Goal: Information Seeking & Learning: Learn about a topic

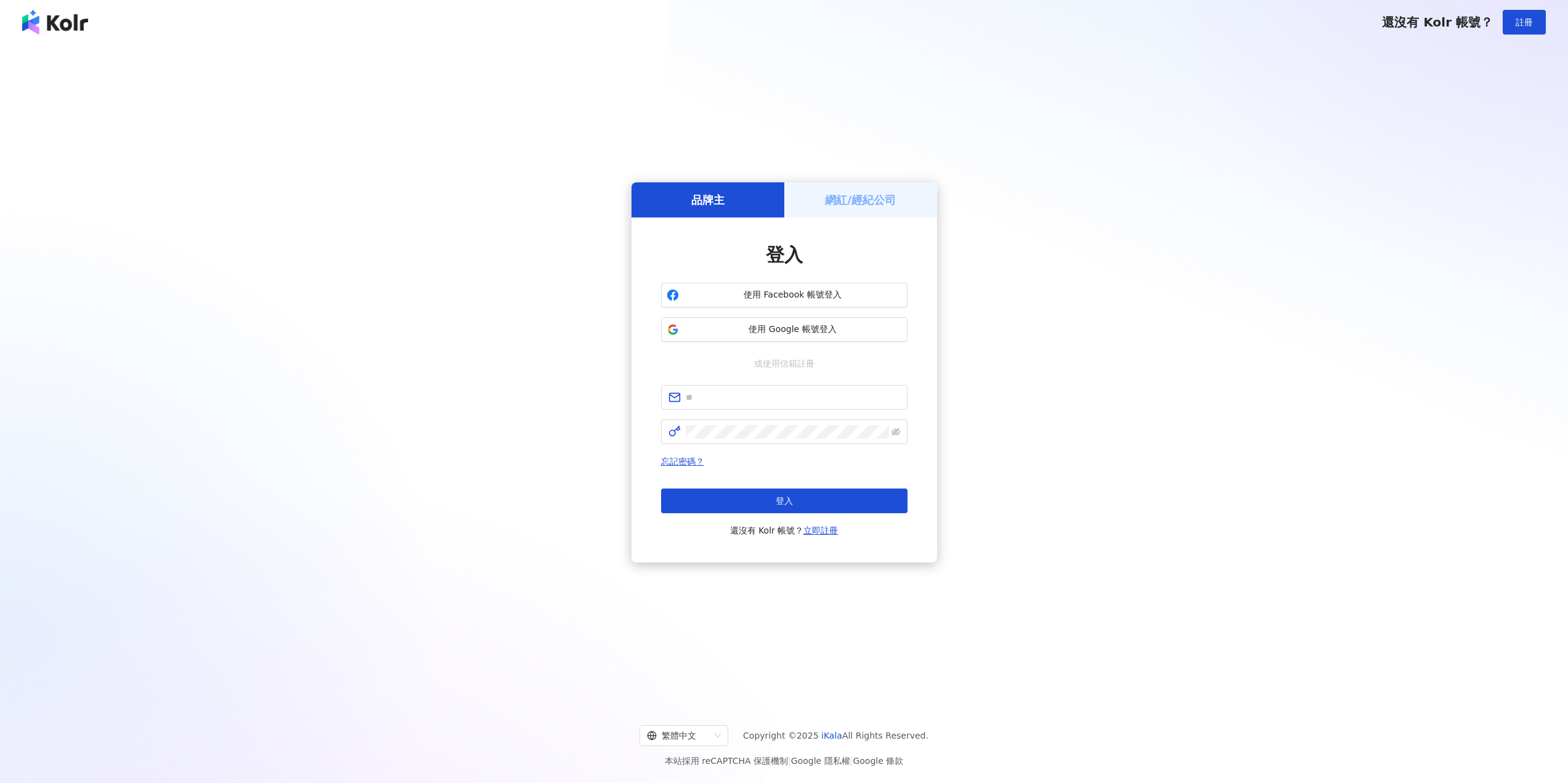
click at [839, 292] on span "使用 Facebook 帳號登入" at bounding box center [793, 295] width 218 height 12
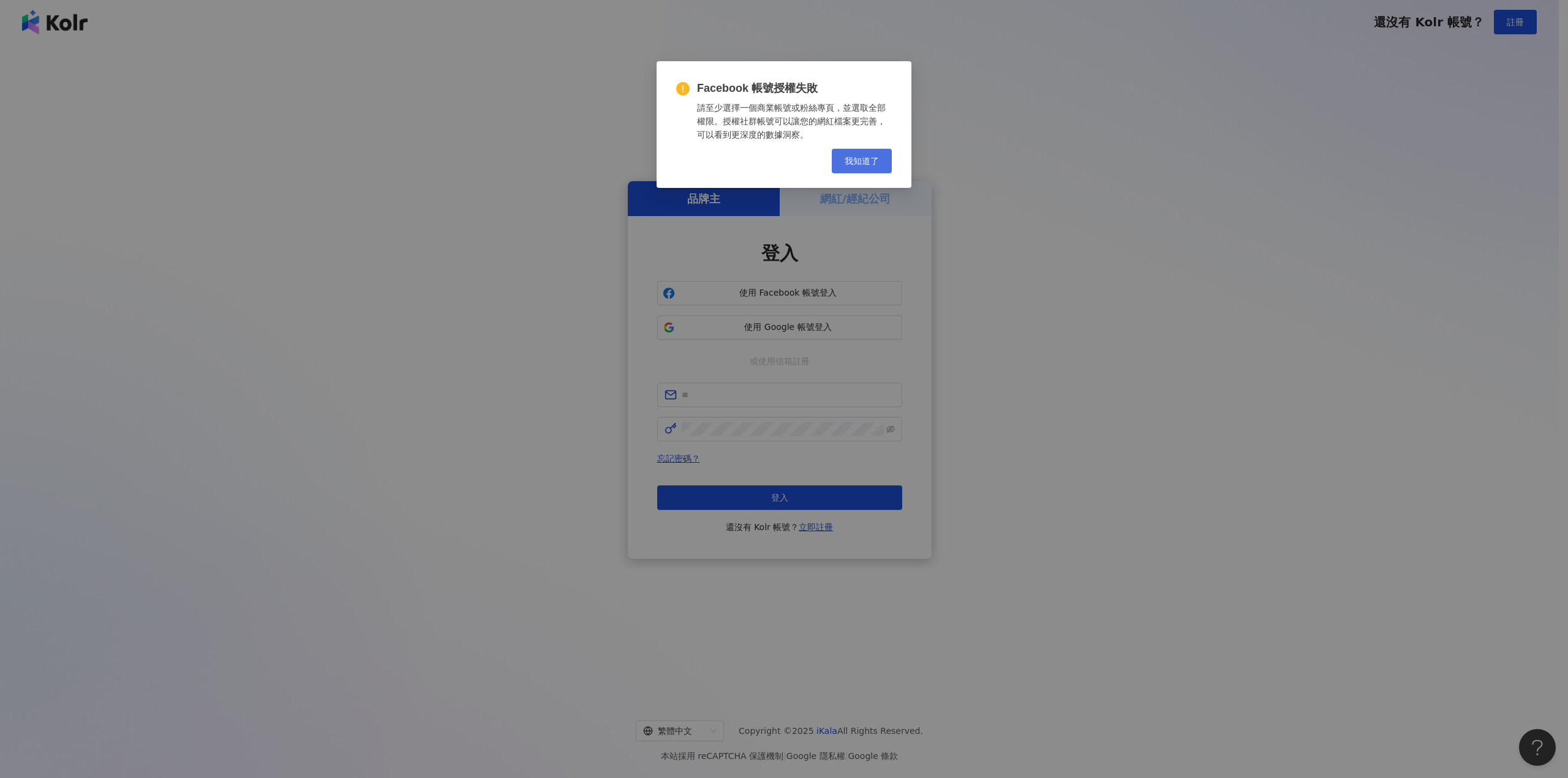
click at [852, 165] on span "我知道了" at bounding box center [862, 160] width 34 height 10
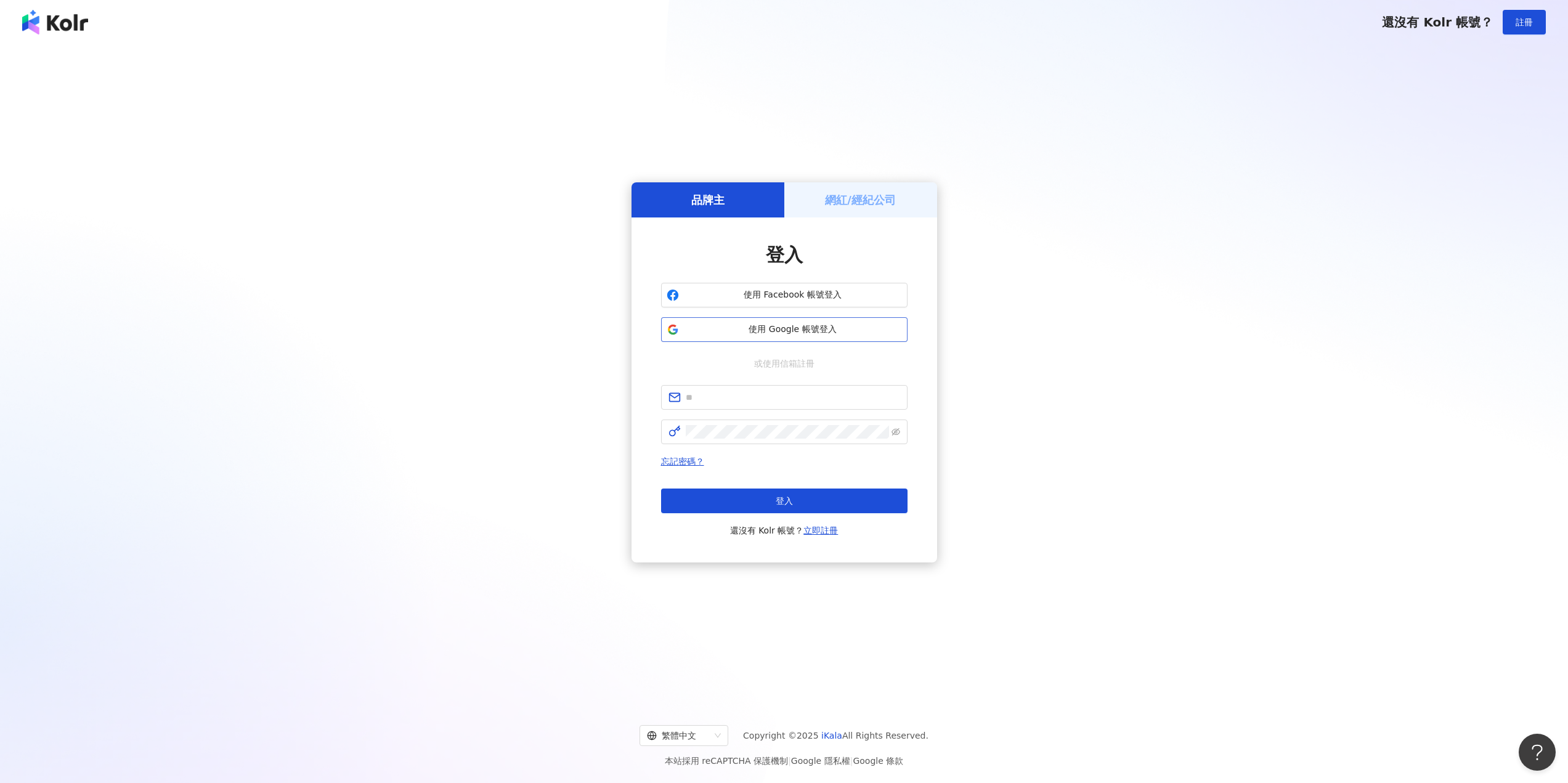
click at [811, 331] on span "使用 Google 帳號登入" at bounding box center [793, 330] width 218 height 12
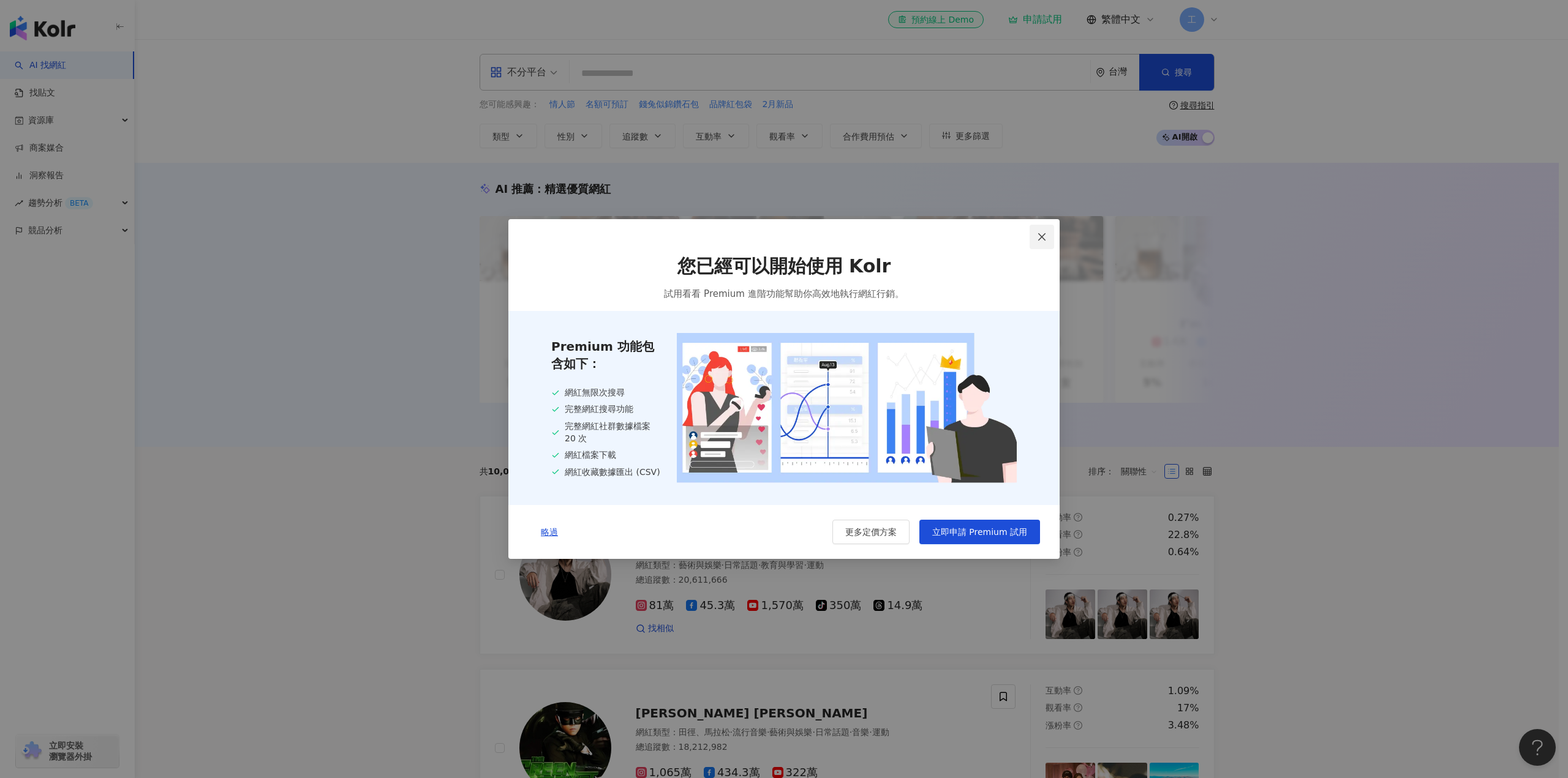
click at [1043, 237] on icon "close" at bounding box center [1042, 237] width 8 height 8
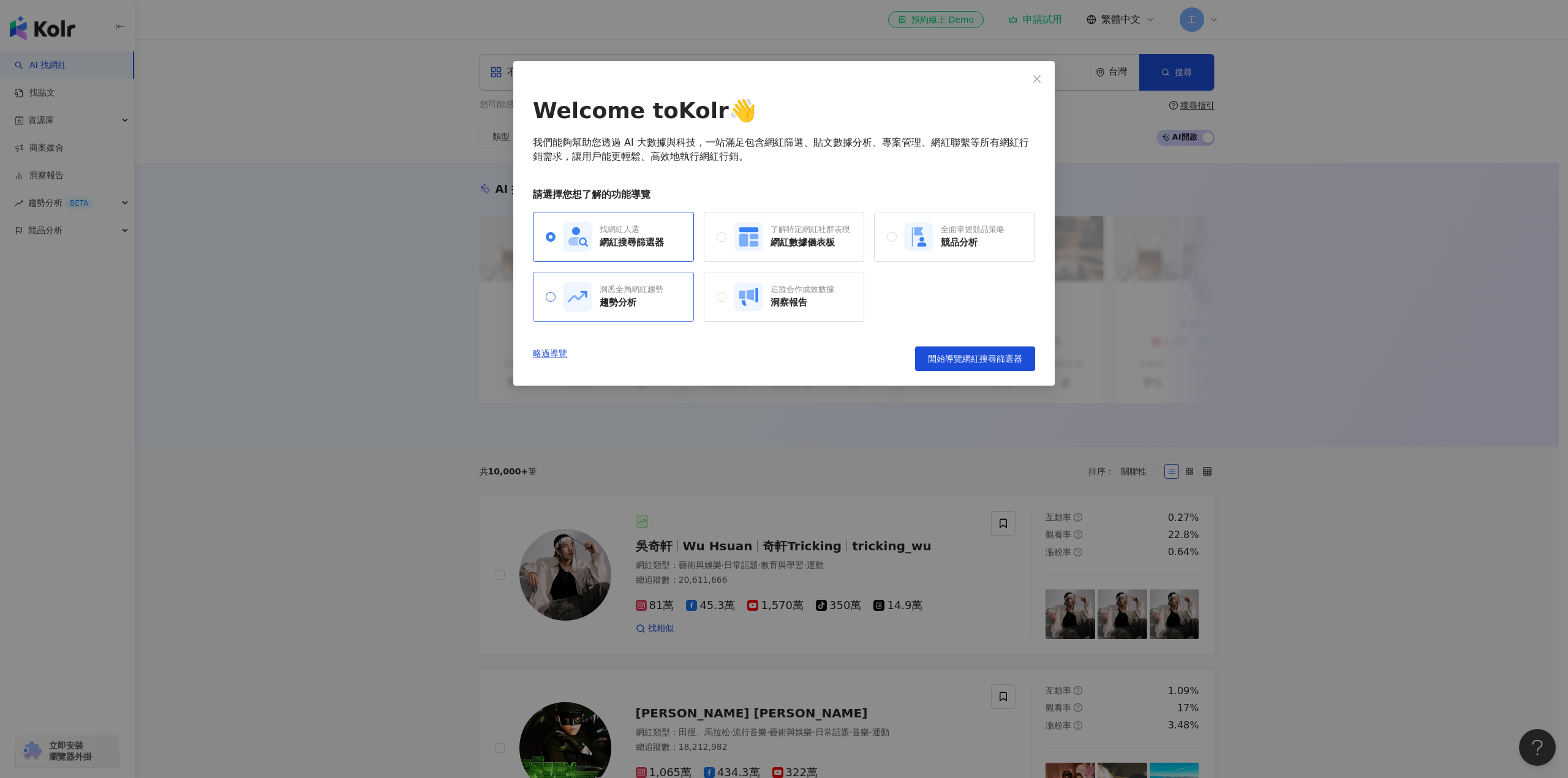
click at [653, 287] on div "洞悉全局網紅趨勢" at bounding box center [631, 289] width 64 height 11
click at [755, 295] on rect at bounding box center [748, 297] width 29 height 29
click at [602, 319] on div "洞悉全局網紅趨勢 趨勢分析" at bounding box center [613, 297] width 161 height 50
click at [781, 260] on div "了解特定網紅社群表現 網紅數據儀表板" at bounding box center [784, 237] width 161 height 50
click at [1006, 242] on div "全面掌握競品策略 競品分析" at bounding box center [954, 237] width 161 height 50
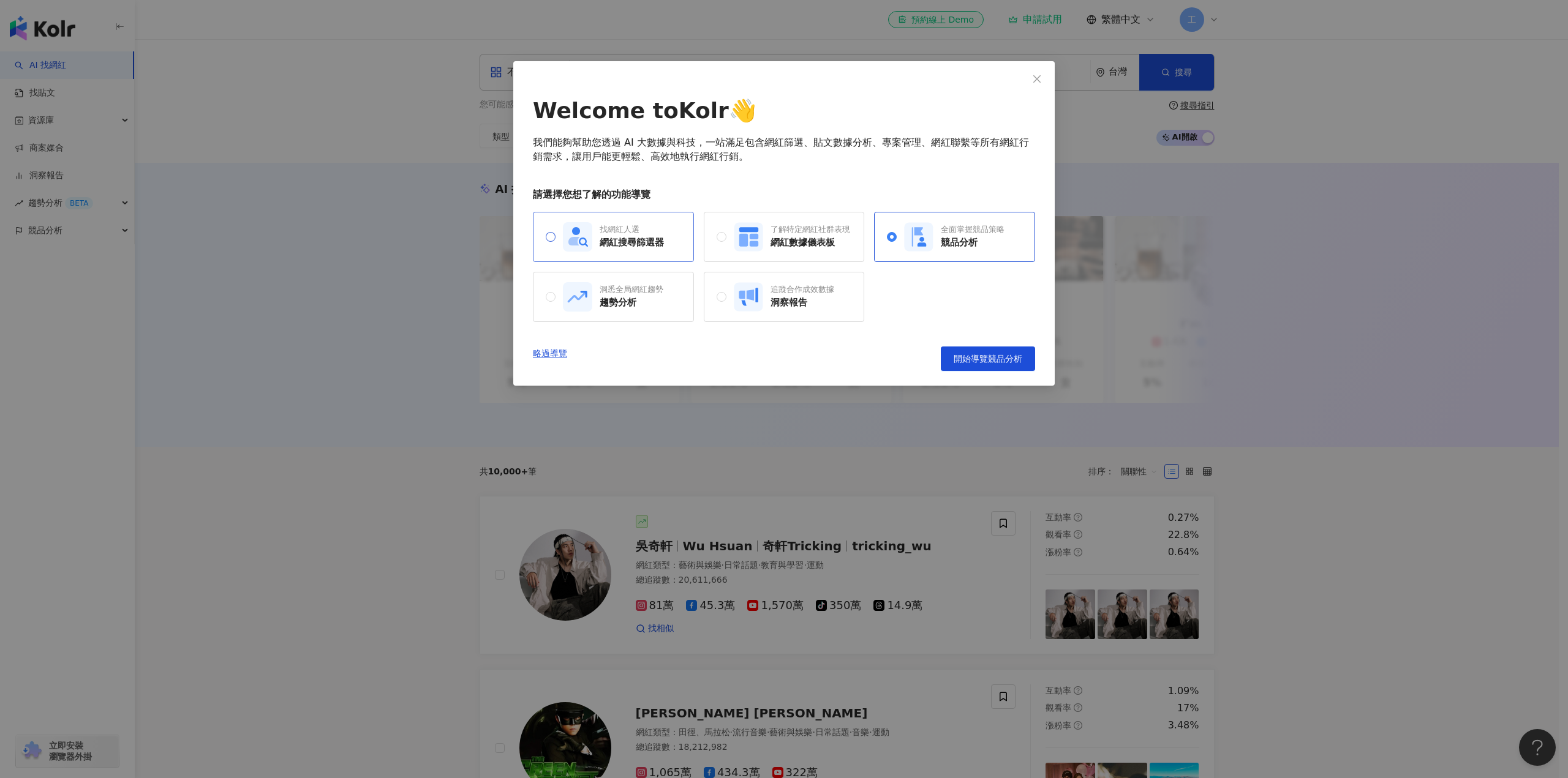
click at [572, 244] on icon at bounding box center [574, 241] width 11 height 8
click at [596, 307] on div "洞悉全局網紅趨勢 趨勢分析" at bounding box center [613, 297] width 101 height 30
click at [976, 350] on button "開始導覽趨勢分析" at bounding box center [988, 359] width 95 height 24
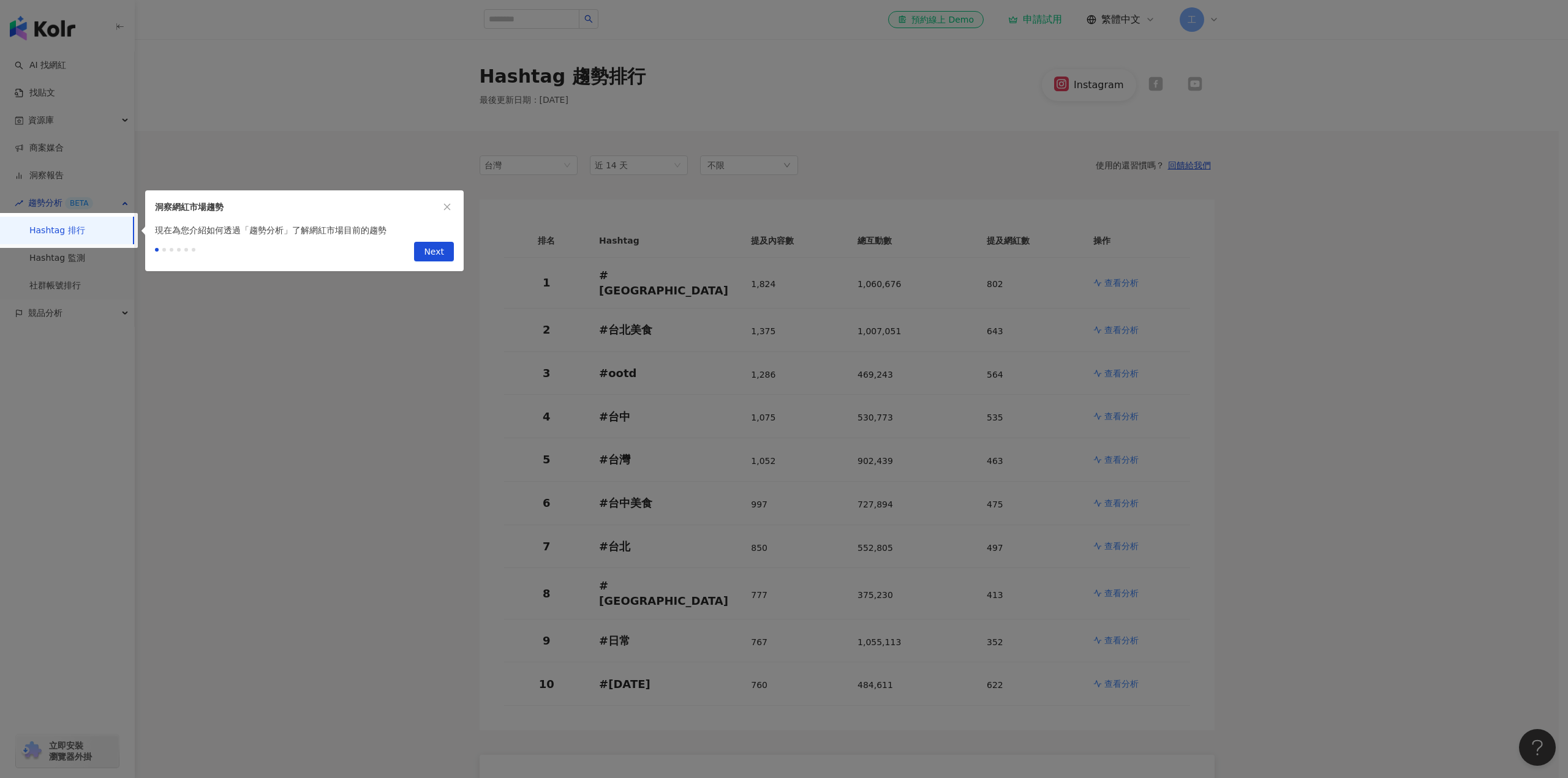
click at [316, 298] on div at bounding box center [784, 389] width 1568 height 778
click at [448, 213] on button "button" at bounding box center [447, 207] width 14 height 14
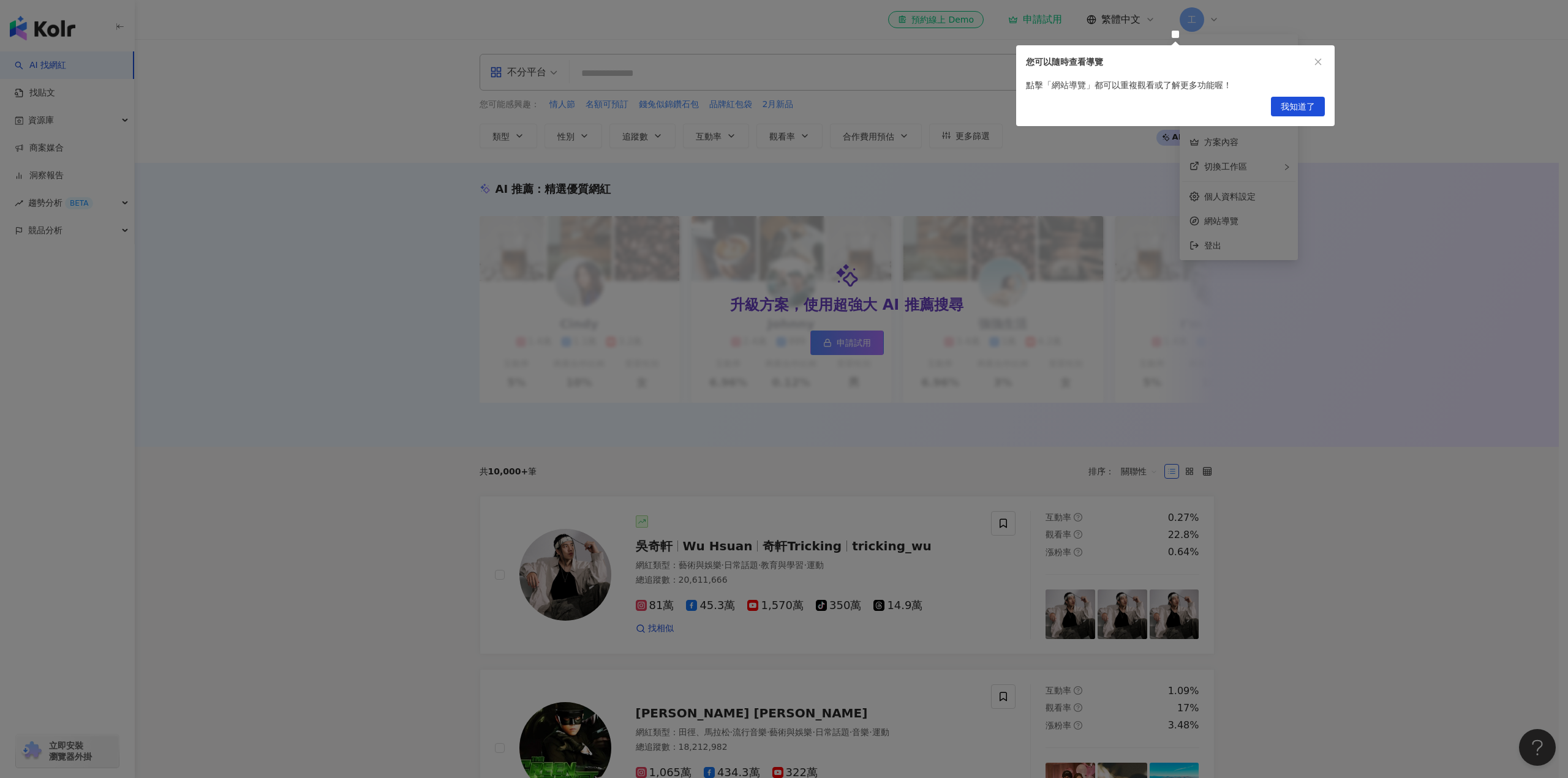
click at [1292, 102] on span "我知道了" at bounding box center [1298, 107] width 34 height 20
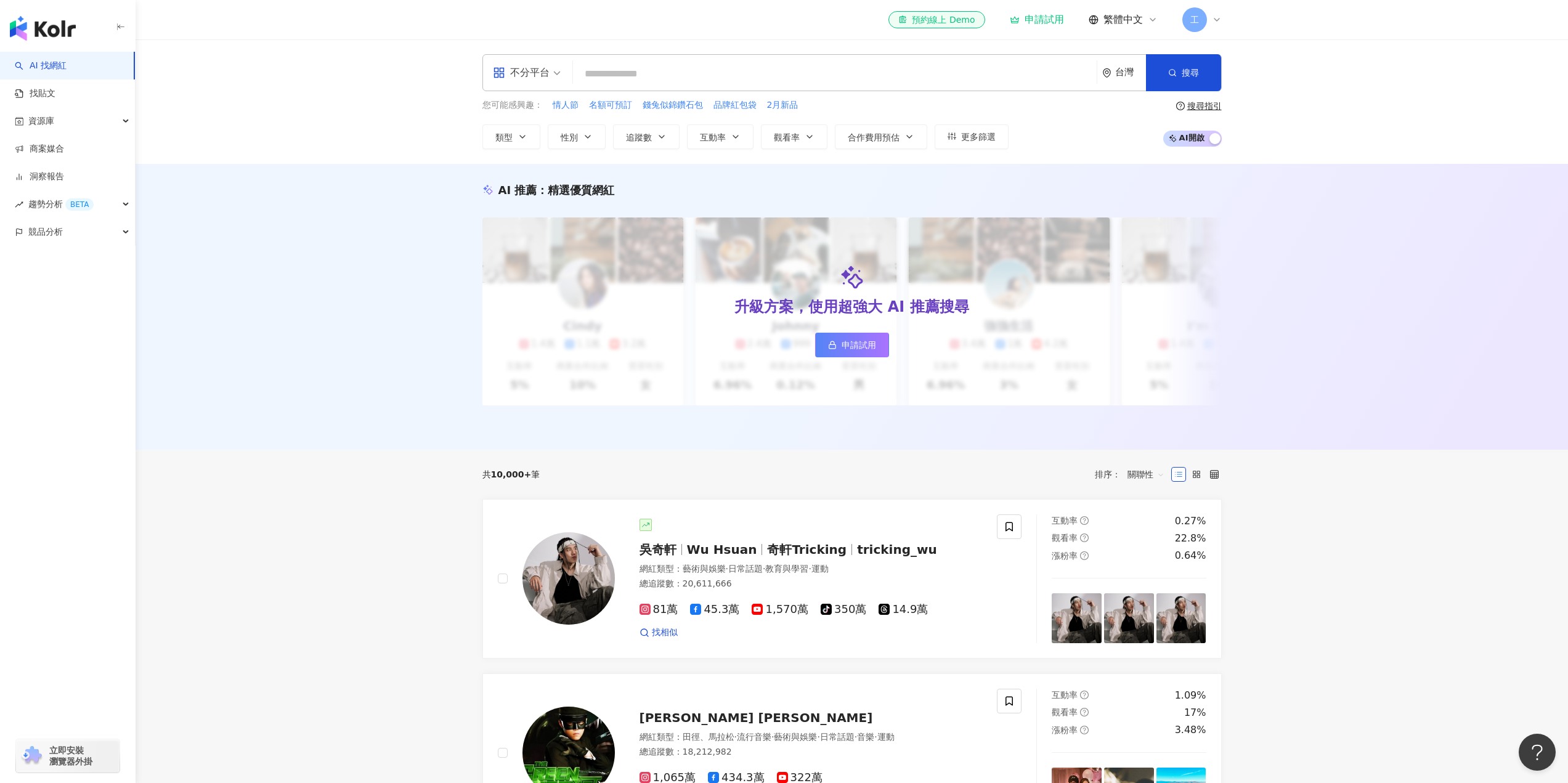
click at [66, 68] on link "AI 找網紅" at bounding box center [40, 66] width 52 height 12
click at [247, 244] on div "AI 推薦 ： 精選優質網紅 升級方案，使用超強大 AI 推薦搜尋 申請試用 Cindy 1.4萬 1.1萬 3.2萬 互動率 5% 商業合作比例 10% 受…" at bounding box center [851, 306] width 1432 height 286
click at [64, 173] on link "洞察報告" at bounding box center [39, 177] width 49 height 12
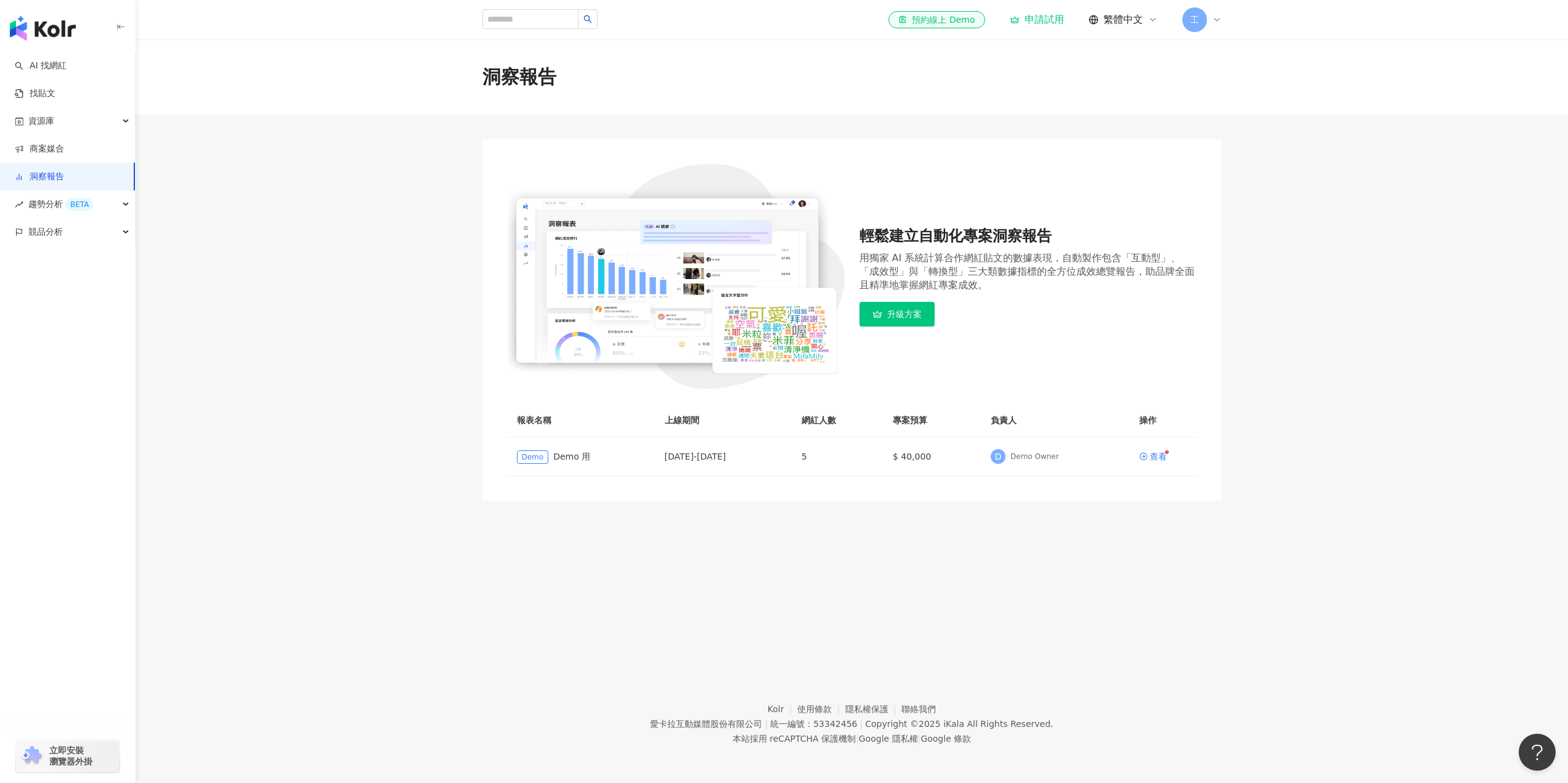
click at [394, 238] on main "洞察報告 輕鬆建立自動化專案洞察報告 用獨家 AI 系統計算合作網紅貼文的數據表現，自動製作包含「互動型」、「成效型」與「轉換型」三大類數據指標的全方位成效總…" at bounding box center [851, 270] width 1432 height 462
click at [1163, 455] on div "查看" at bounding box center [1158, 456] width 18 height 8
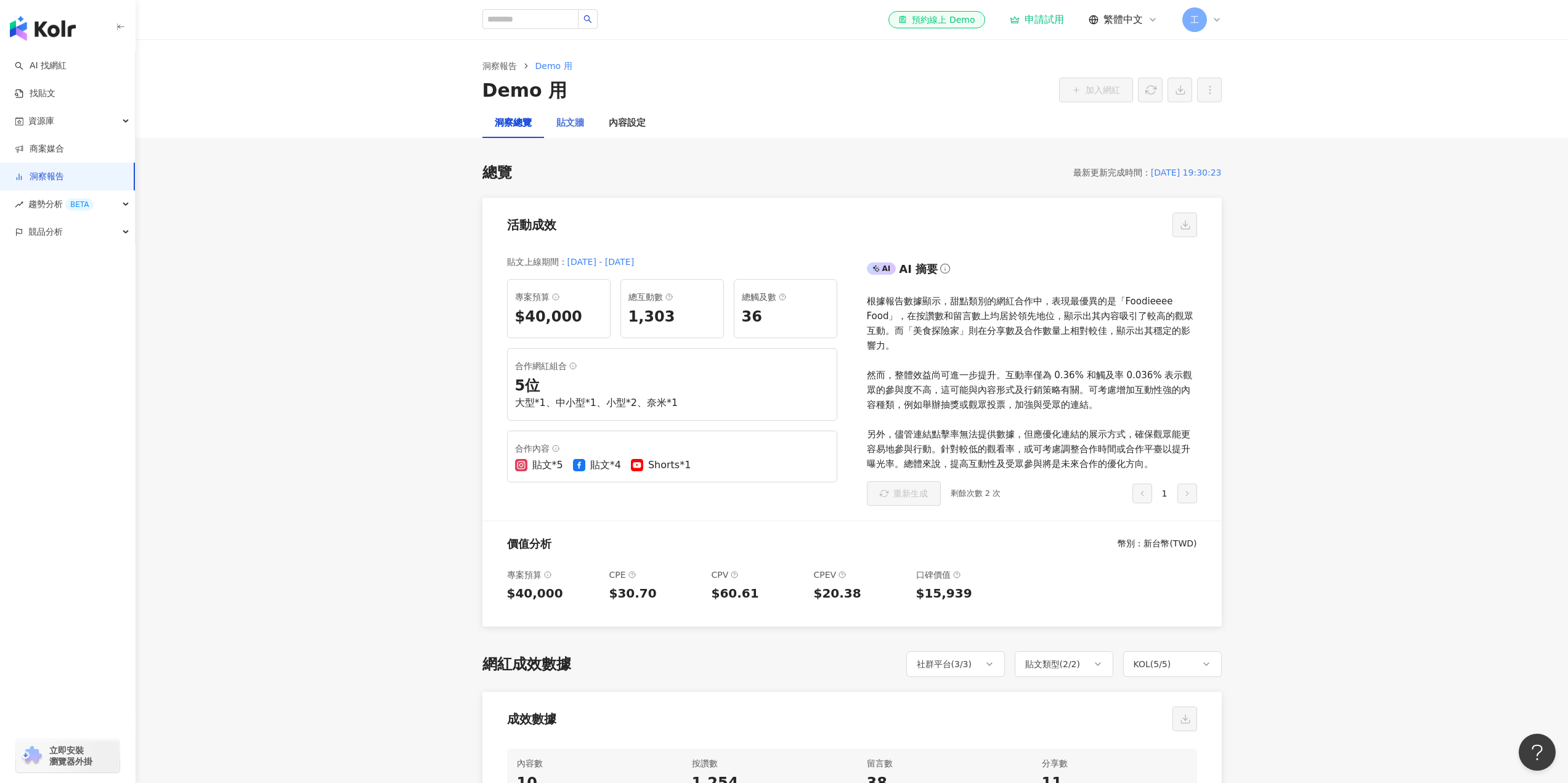
click at [577, 133] on div "貼文牆" at bounding box center [570, 123] width 53 height 30
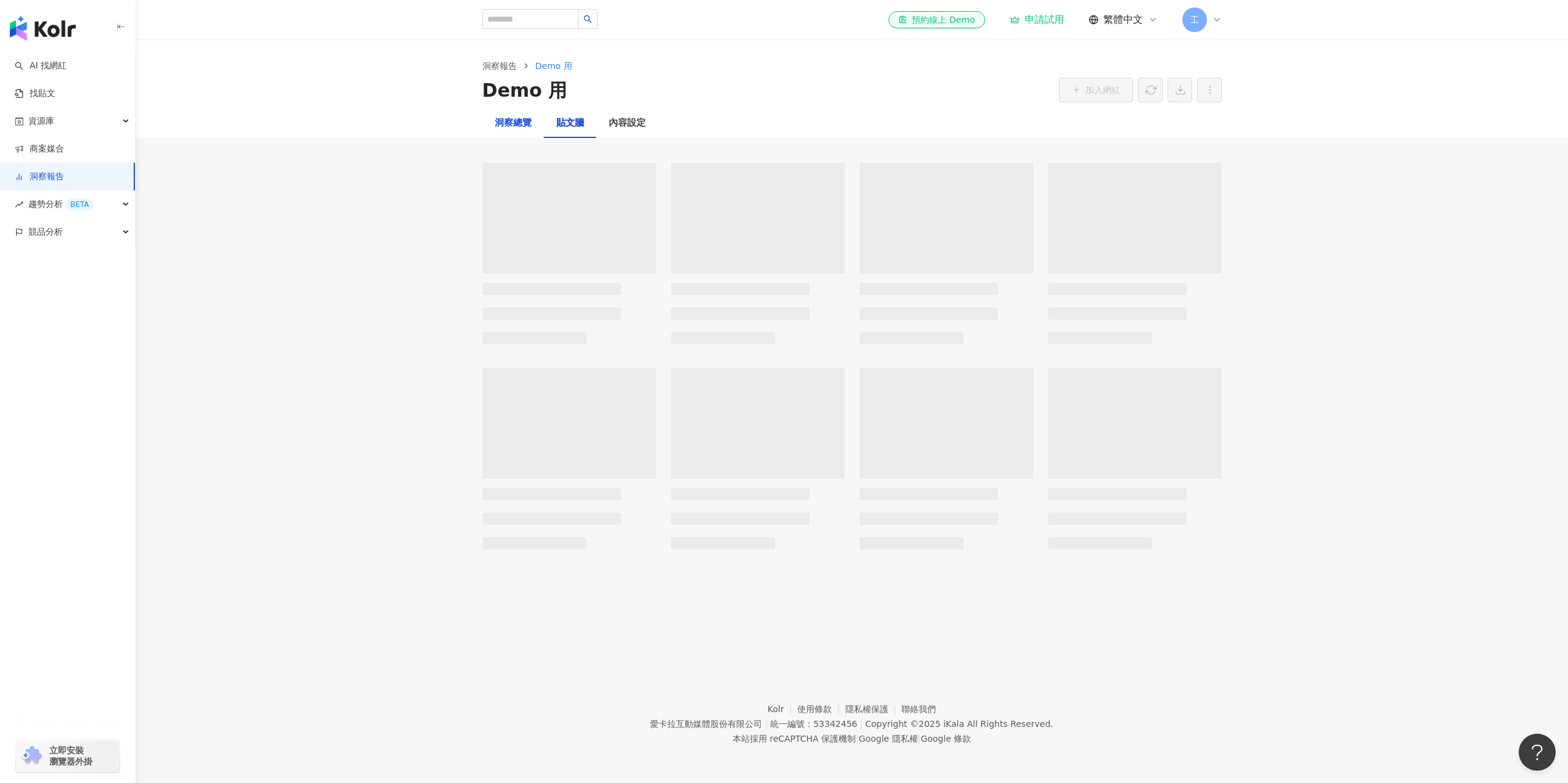
click at [521, 129] on div "洞察總覽" at bounding box center [513, 123] width 37 height 14
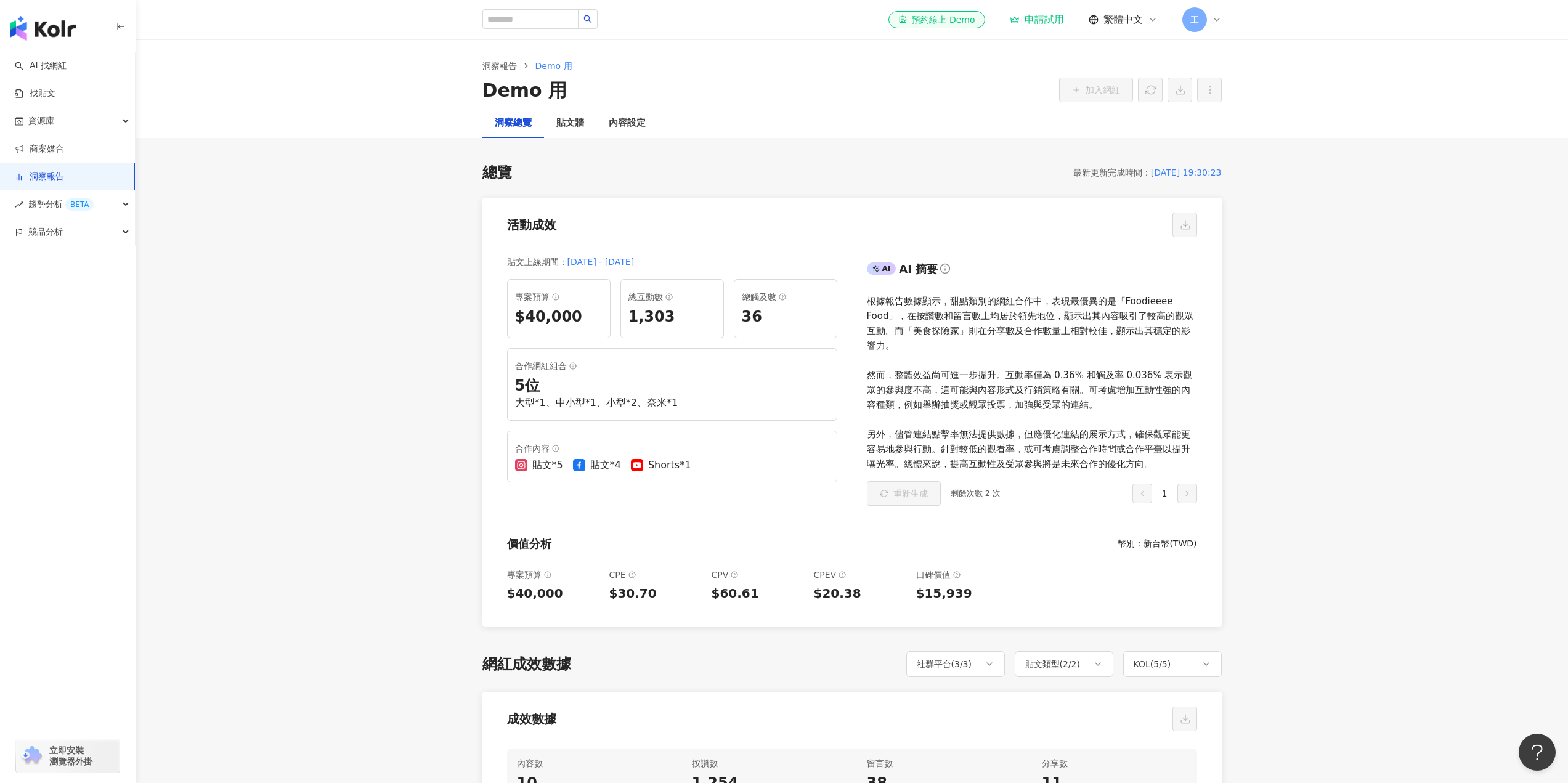
click at [509, 133] on div "洞察總覽" at bounding box center [513, 123] width 62 height 30
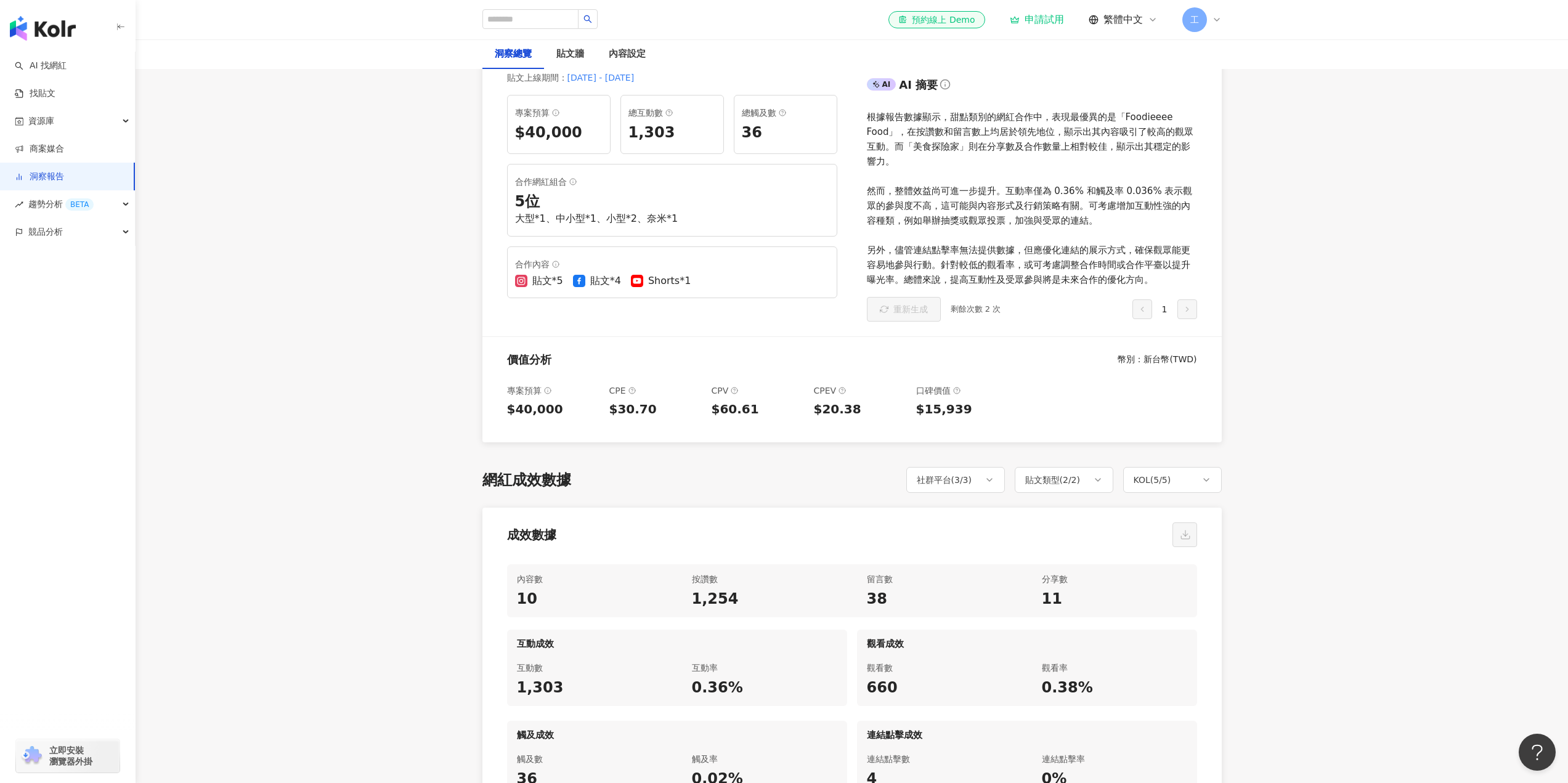
scroll to position [185, 0]
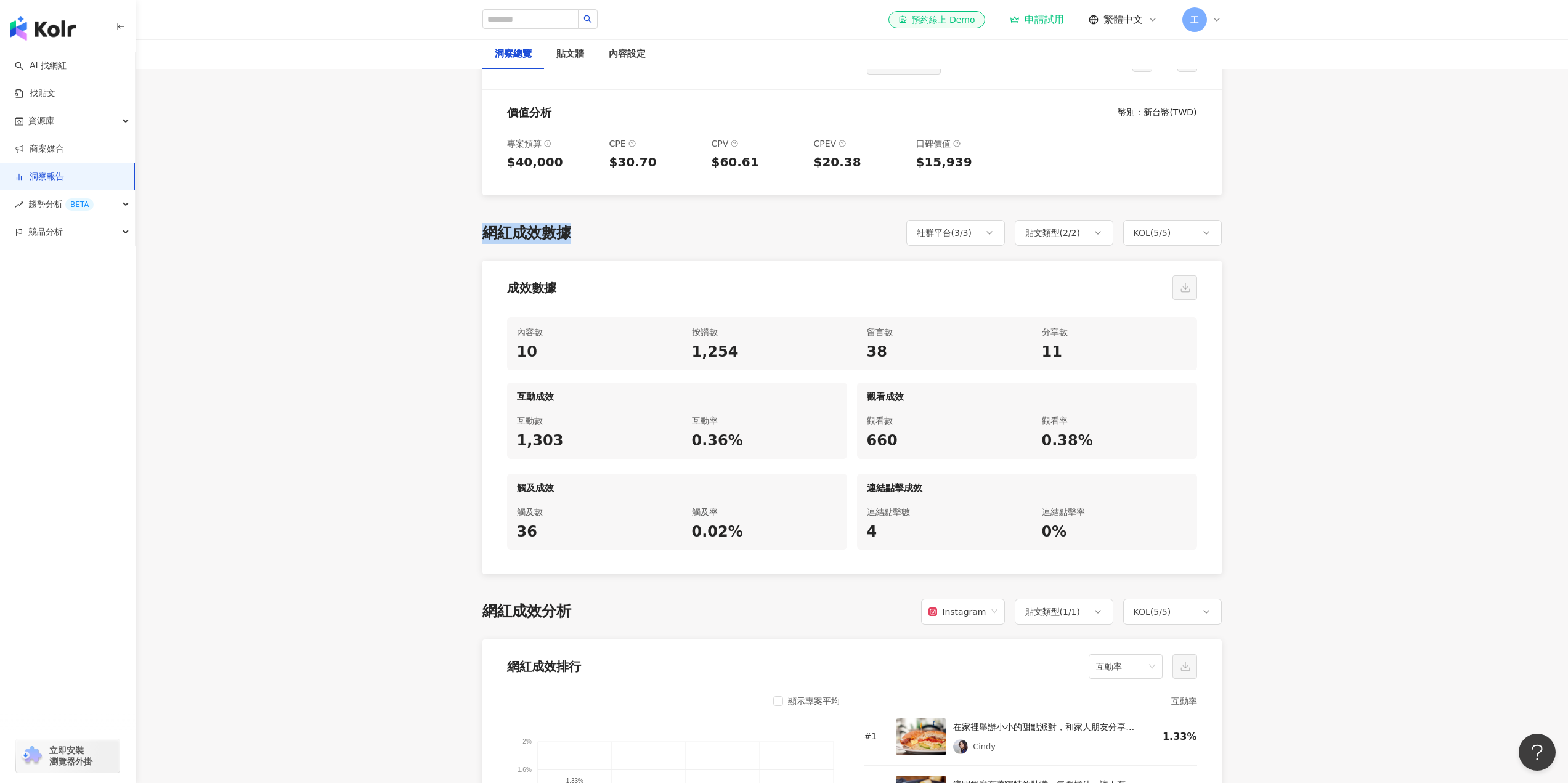
drag, startPoint x: 551, startPoint y: 235, endPoint x: 600, endPoint y: 244, distance: 49.8
click at [600, 244] on div "網紅成效數據 社群平台 ( 3 / 3 ) 貼文類型 ( 2 / 2 ) KOL ( 5 / 5 )" at bounding box center [851, 233] width 739 height 26
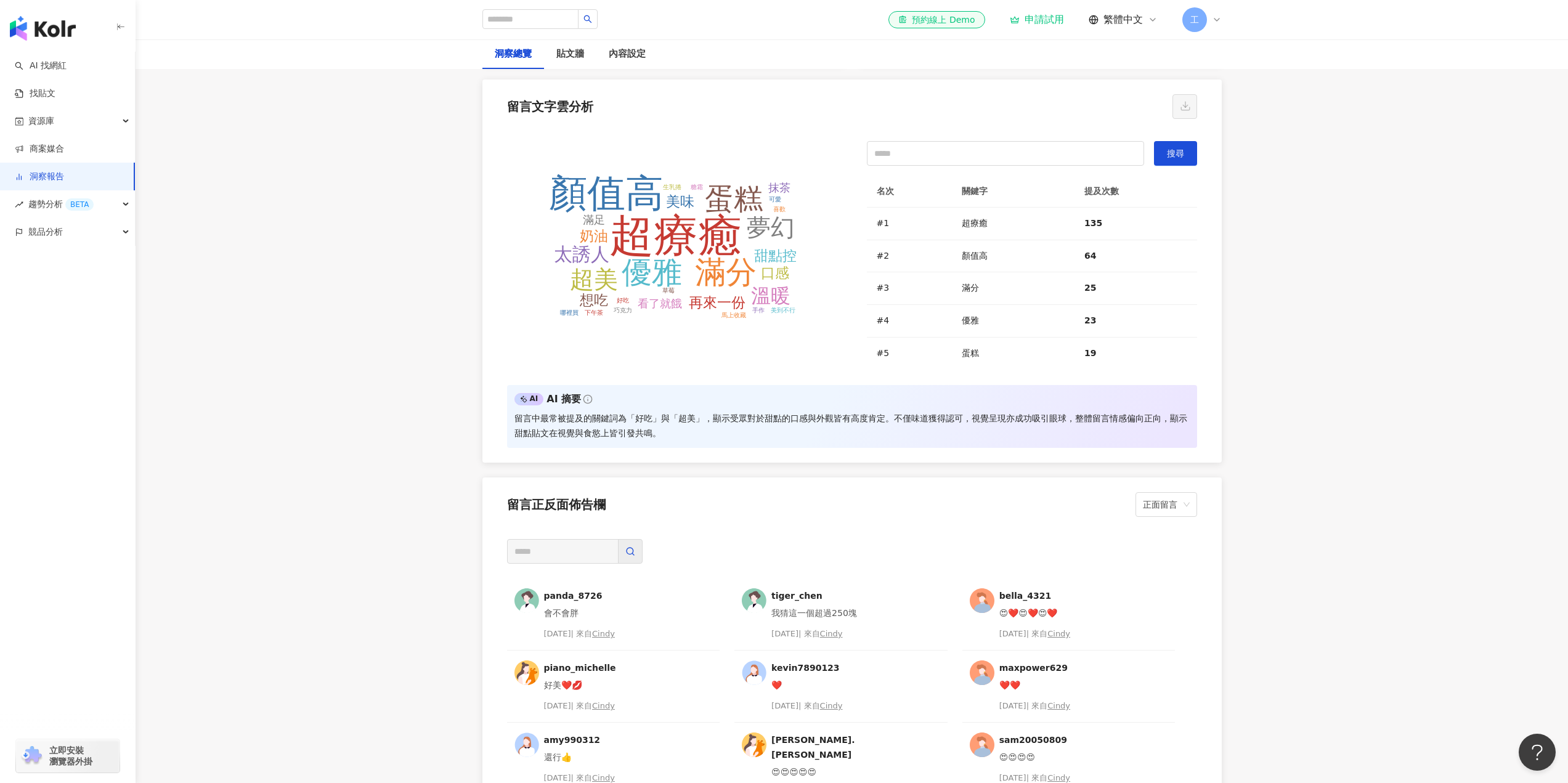
scroll to position [2478, 0]
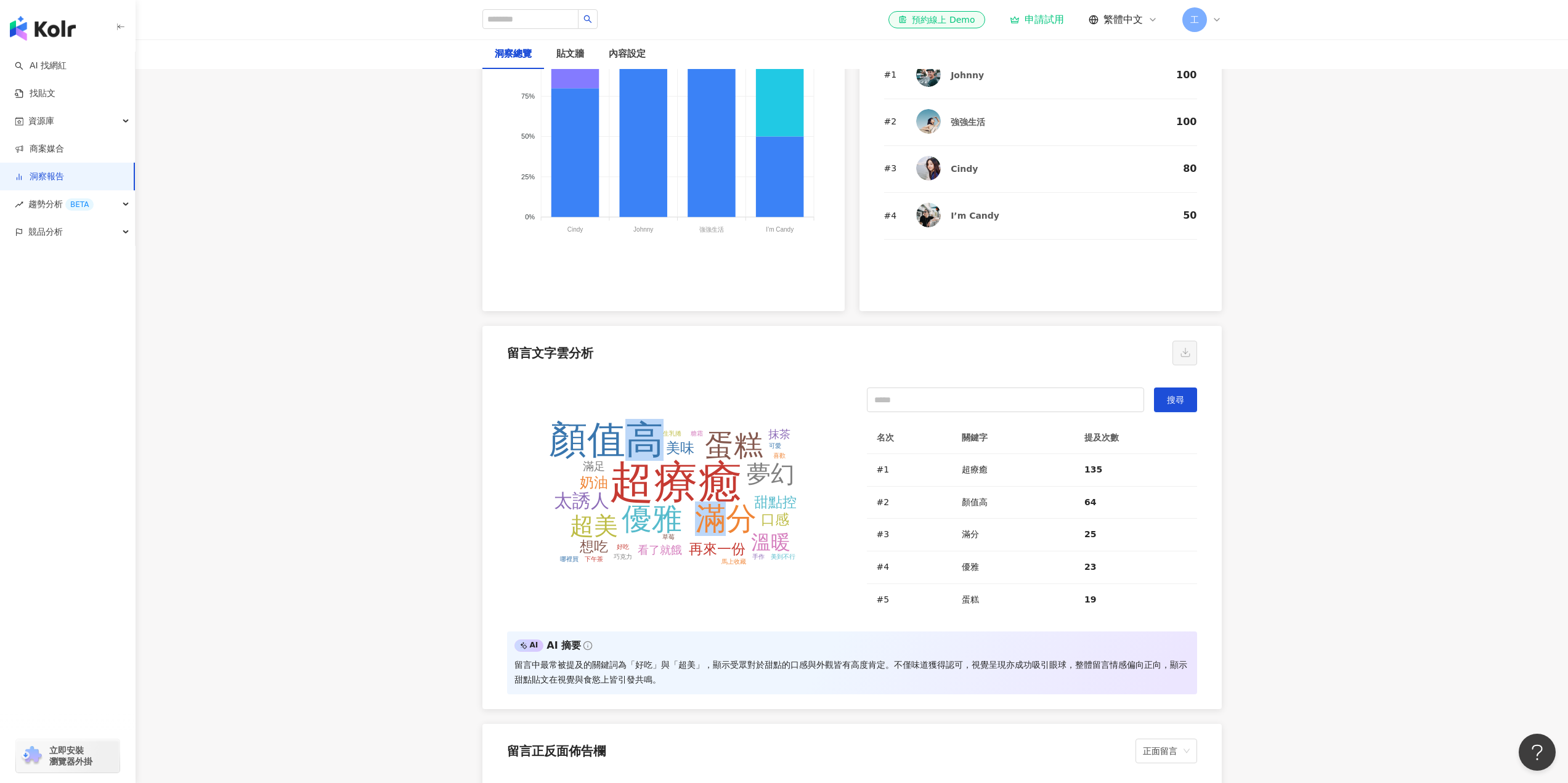
drag, startPoint x: 622, startPoint y: 434, endPoint x: 733, endPoint y: 510, distance: 134.5
click at [733, 510] on g "超療癒 顏值高 滿分 優雅 蛋糕 超美 夢幻 溫暖 太誘人 再來一份 美味 奶油 甜點控 想吃 口感 滿足 看了就餓 抹茶 好吃 可愛 喜歡 美到不行 草莓 …" at bounding box center [672, 492] width 247 height 146
click at [733, 510] on tspan "滿分" at bounding box center [726, 519] width 62 height 34
drag, startPoint x: 628, startPoint y: 460, endPoint x: 614, endPoint y: 456, distance: 14.6
click at [614, 456] on g "超療癒 顏值高 滿分 優雅 蛋糕 超美 夢幻 溫暖 太誘人 再來一份 美味 奶油 甜點控 想吃 口感 滿足 看了就餓 抹茶 好吃 可愛 喜歡 美到不行 草莓 …" at bounding box center [672, 492] width 247 height 146
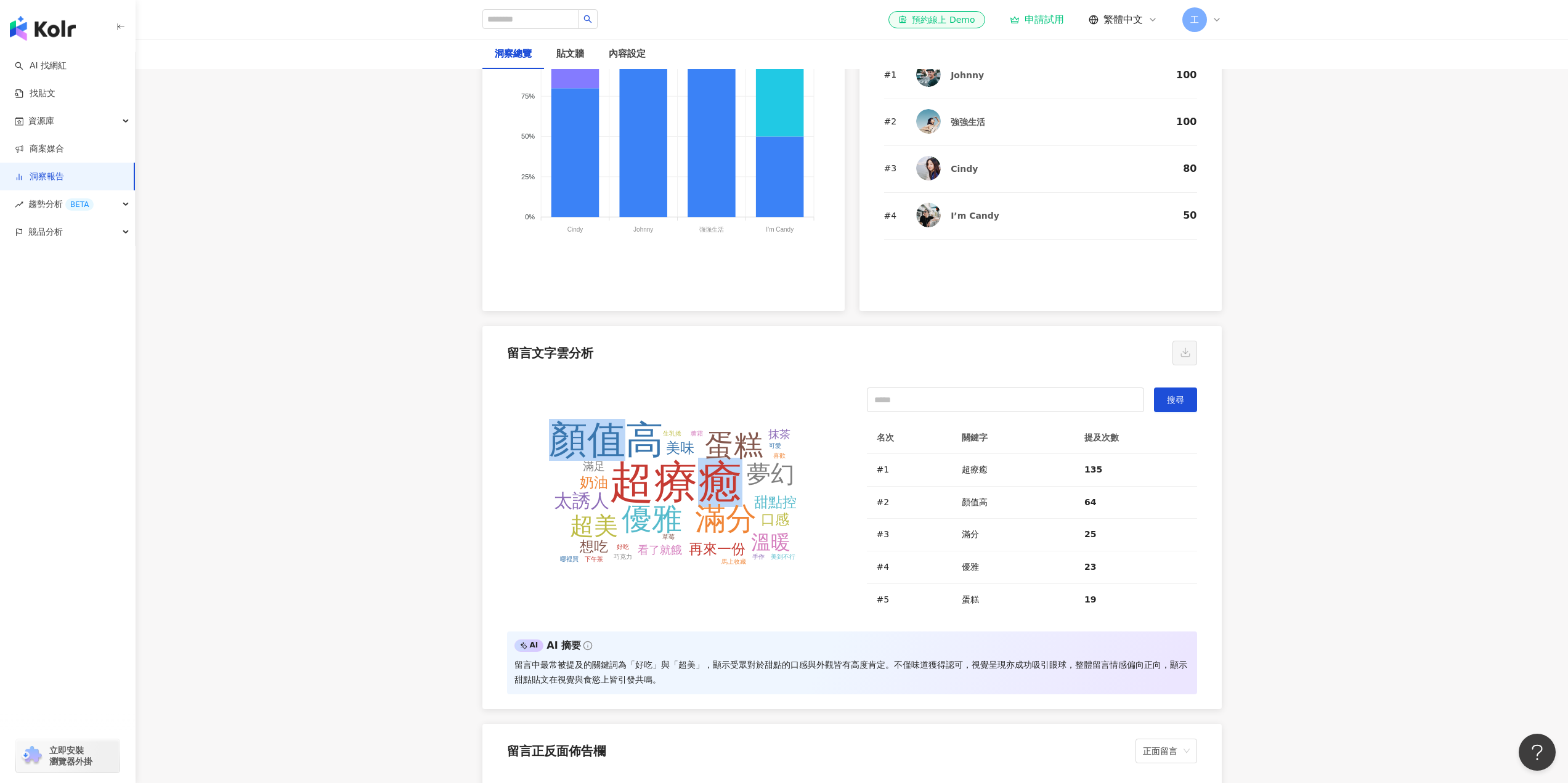
click at [614, 456] on tspan "顏值高" at bounding box center [606, 439] width 114 height 42
click at [487, 473] on div "超療癒 顏值高 滿分 優雅 蛋糕 超美 夢幻 溫暖 太誘人 再來一份 美味 奶油 甜點控 想吃 口感 滿足 看了就餓 抹茶 好吃 可愛 喜歡 美到不行 草莓 …" at bounding box center [851, 502] width 739 height 259
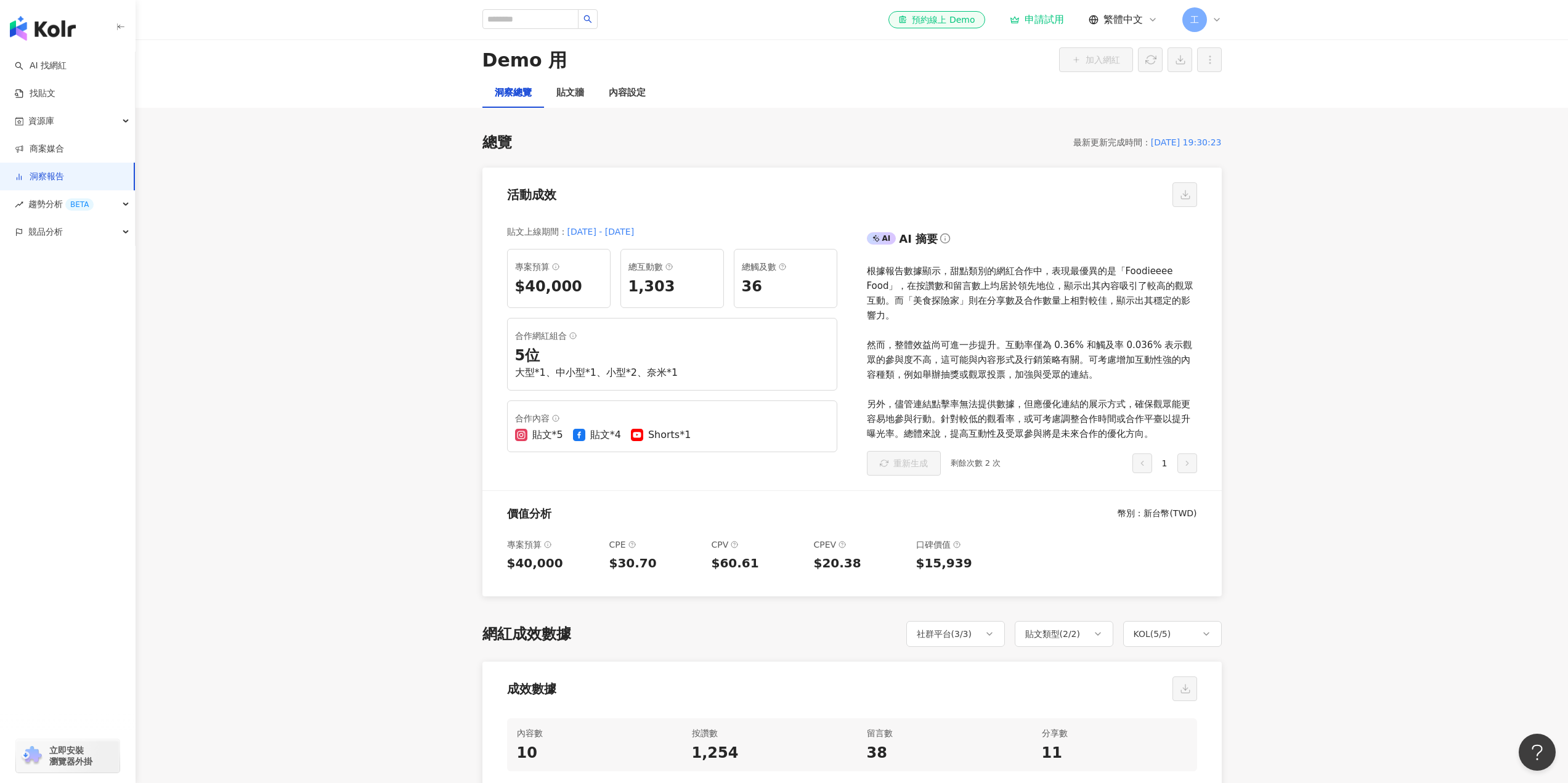
scroll to position [0, 0]
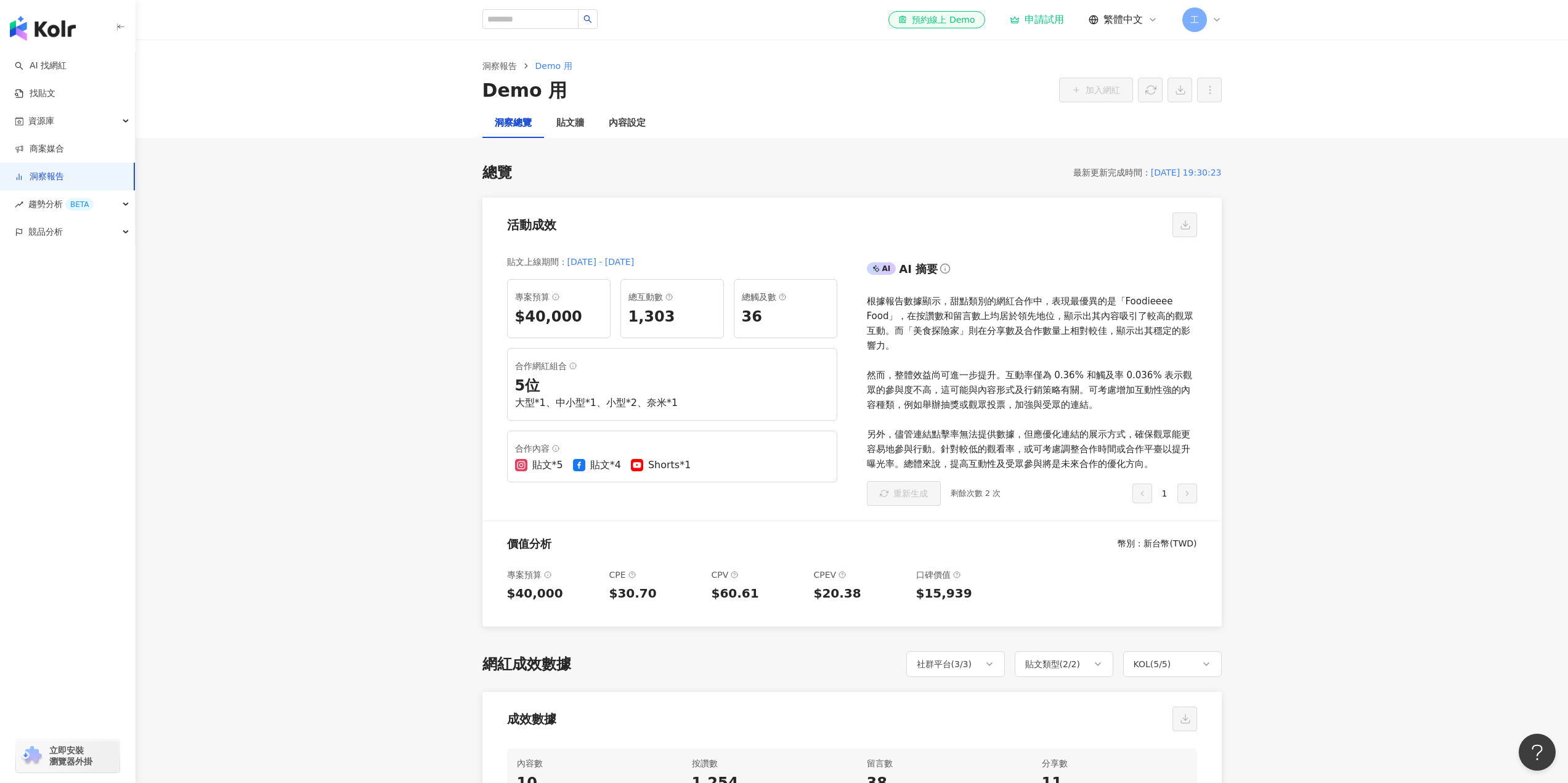
drag, startPoint x: 1064, startPoint y: 174, endPoint x: 1244, endPoint y: 181, distance: 180.1
copy div "最新更新完成時間 ： [DATE] 19:30:23"
